Goal: Transaction & Acquisition: Book appointment/travel/reservation

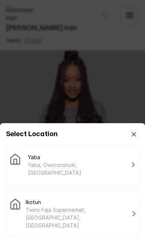
click at [108, 206] on span "Twins Faja Supermarket, Ikotun - Idimu Road, Lagos, Nigeria" at bounding box center [78, 217] width 104 height 23
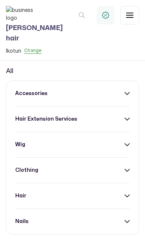
scroll to position [240, 0]
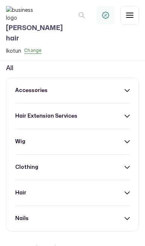
click at [123, 94] on div "accessories" at bounding box center [72, 90] width 114 height 7
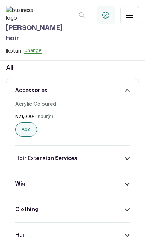
click at [21, 137] on button "Add" at bounding box center [26, 130] width 22 height 14
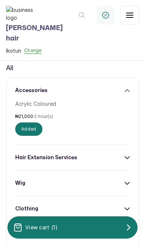
click at [90, 228] on div "View cart ( 1 )" at bounding box center [72, 227] width 130 height 15
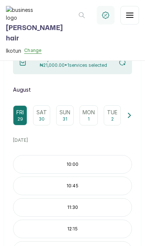
scroll to position [65, 0]
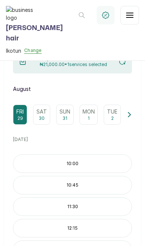
click at [97, 186] on p "10:45" at bounding box center [72, 185] width 118 height 6
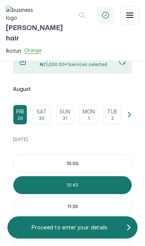
click at [100, 235] on button "Proceed to enter your details" at bounding box center [72, 228] width 130 height 22
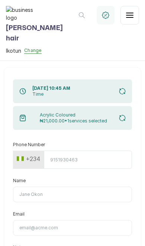
scroll to position [0, 0]
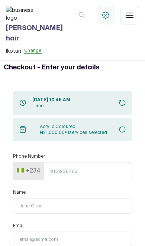
click at [103, 167] on input "Phone Number" at bounding box center [88, 171] width 88 height 18
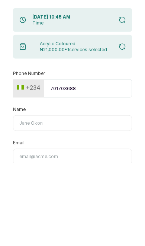
scroll to position [30, 0]
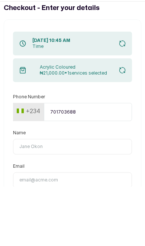
type input "7017036881"
type input "Timi"
type input "timilehinshoberu5@gmail.com"
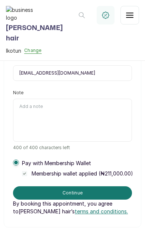
scroll to position [206, 0]
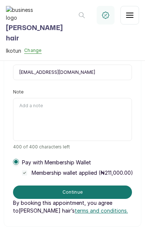
click at [14, 159] on label at bounding box center [16, 162] width 6 height 6
click at [22, 159] on div "Pay with Membership Wallet Membership wallet applied ( ₦211,000.00 )" at bounding box center [73, 168] width 120 height 18
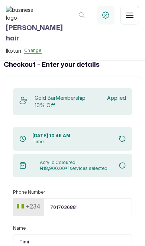
scroll to position [3, 0]
click at [113, 198] on input "7017036881" at bounding box center [88, 207] width 88 height 18
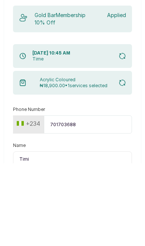
type input "70170368"
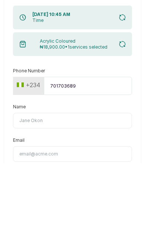
type input "7017036891"
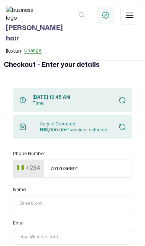
click at [109, 196] on input "Name" at bounding box center [72, 204] width 119 height 16
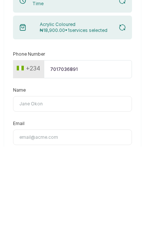
type input "Timilehin Shoberu"
type input "lovedive948@gmail.com"
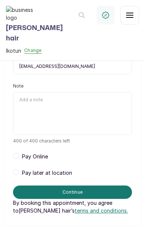
scroll to position [174, 0]
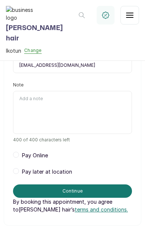
click at [17, 168] on span at bounding box center [16, 171] width 6 height 6
click at [109, 185] on button "Continue" at bounding box center [72, 191] width 119 height 13
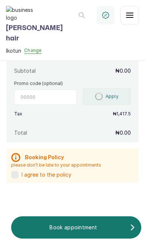
scroll to position [136, 0]
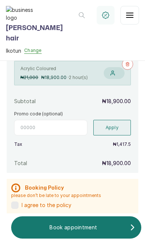
click at [16, 202] on label at bounding box center [14, 205] width 7 height 7
click at [100, 230] on p "Book appointment" at bounding box center [73, 227] width 113 height 7
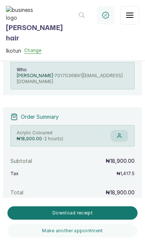
scroll to position [87, 0]
